Goal: Task Accomplishment & Management: Manage account settings

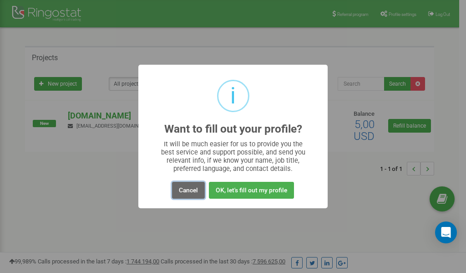
click at [184, 190] on button "Cancel" at bounding box center [188, 190] width 33 height 17
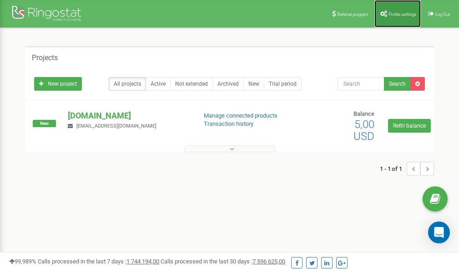
click at [392, 14] on span "Profile settings" at bounding box center [403, 14] width 28 height 5
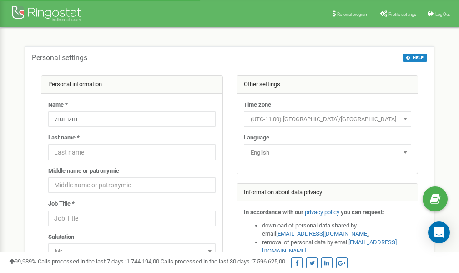
scroll to position [46, 0]
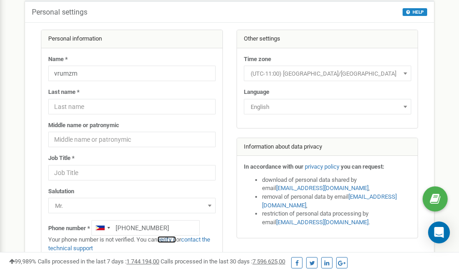
click at [168, 239] on link "verify it" at bounding box center [166, 239] width 19 height 7
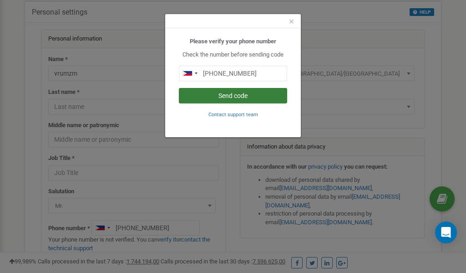
click at [242, 95] on button "Send code" at bounding box center [233, 95] width 108 height 15
